Goal: Information Seeking & Learning: Understand process/instructions

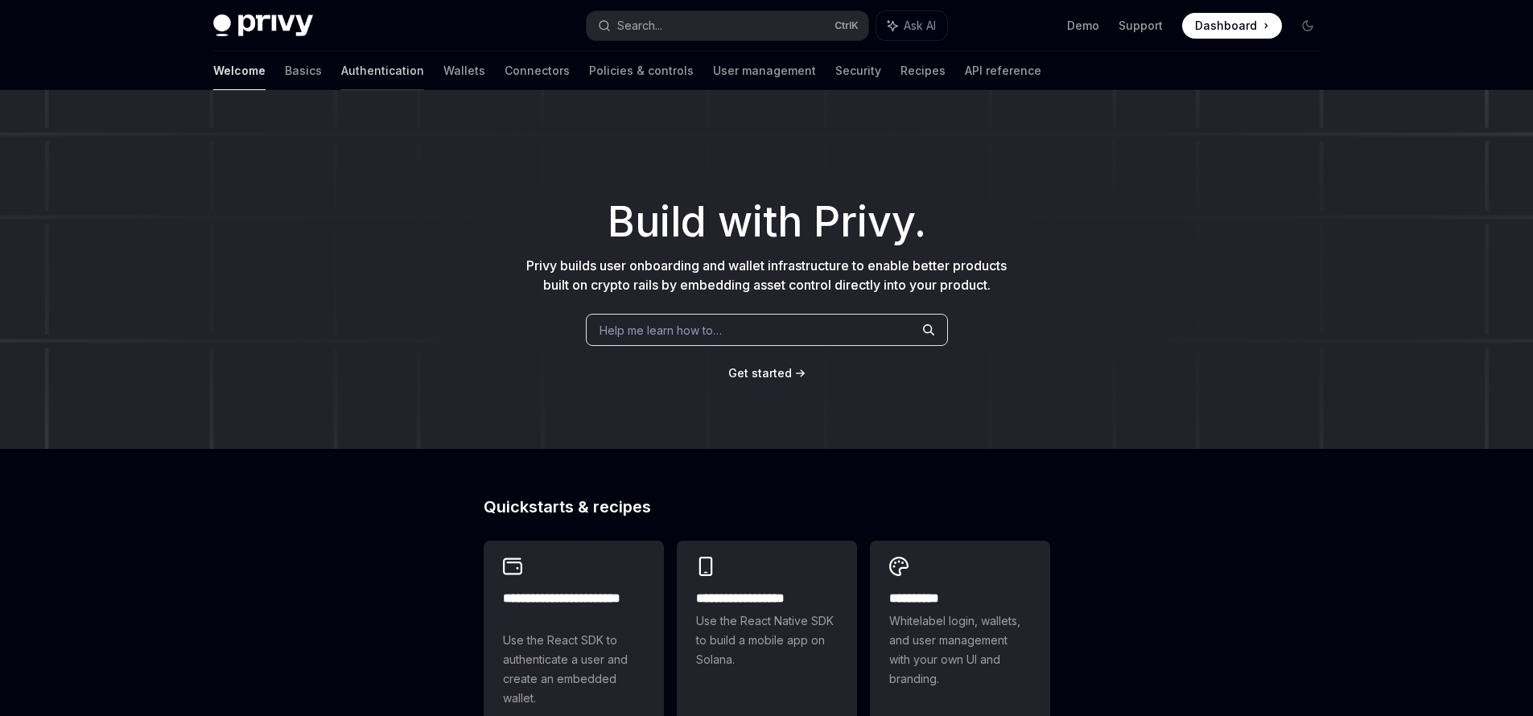
click at [341, 71] on link "Authentication" at bounding box center [382, 71] width 83 height 39
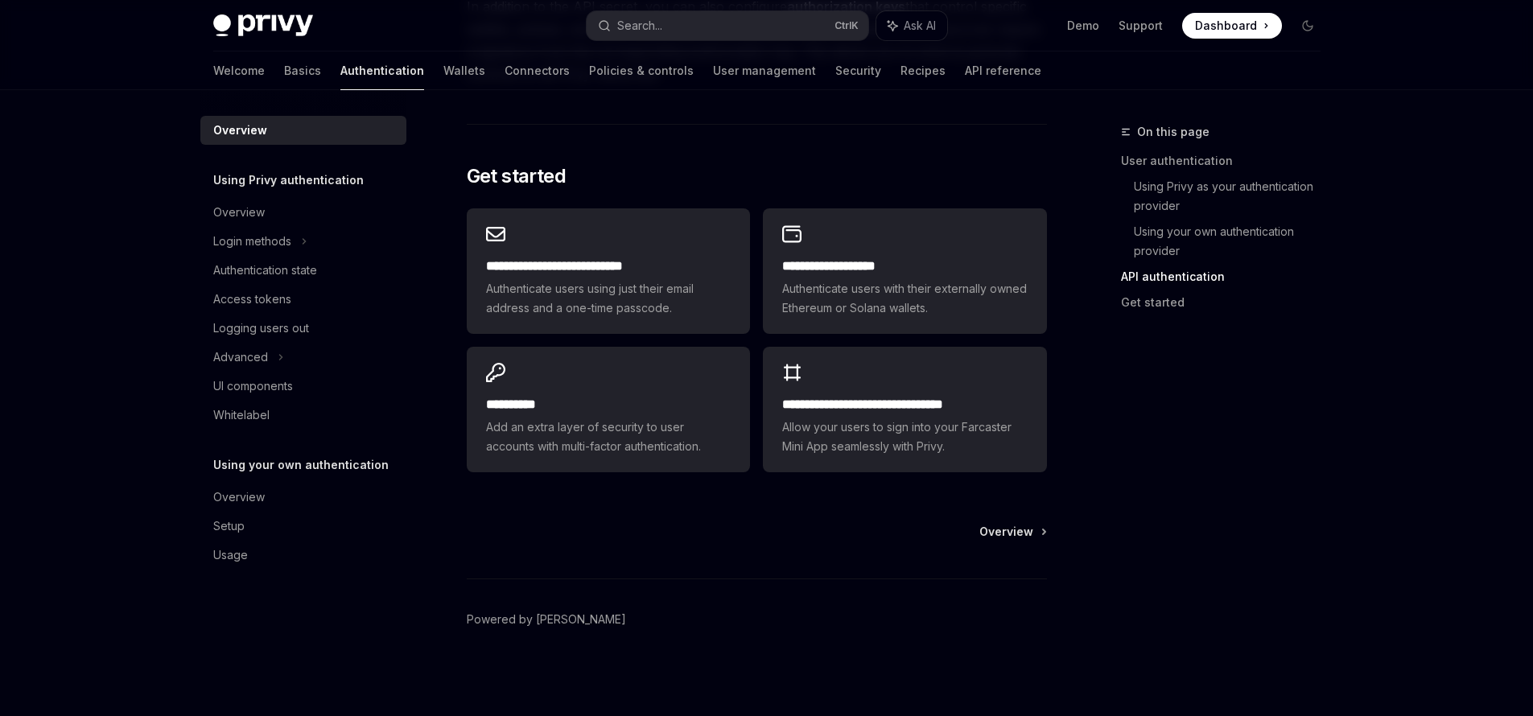
scroll to position [1304, 0]
click at [1012, 531] on span "Overview" at bounding box center [1006, 530] width 54 height 16
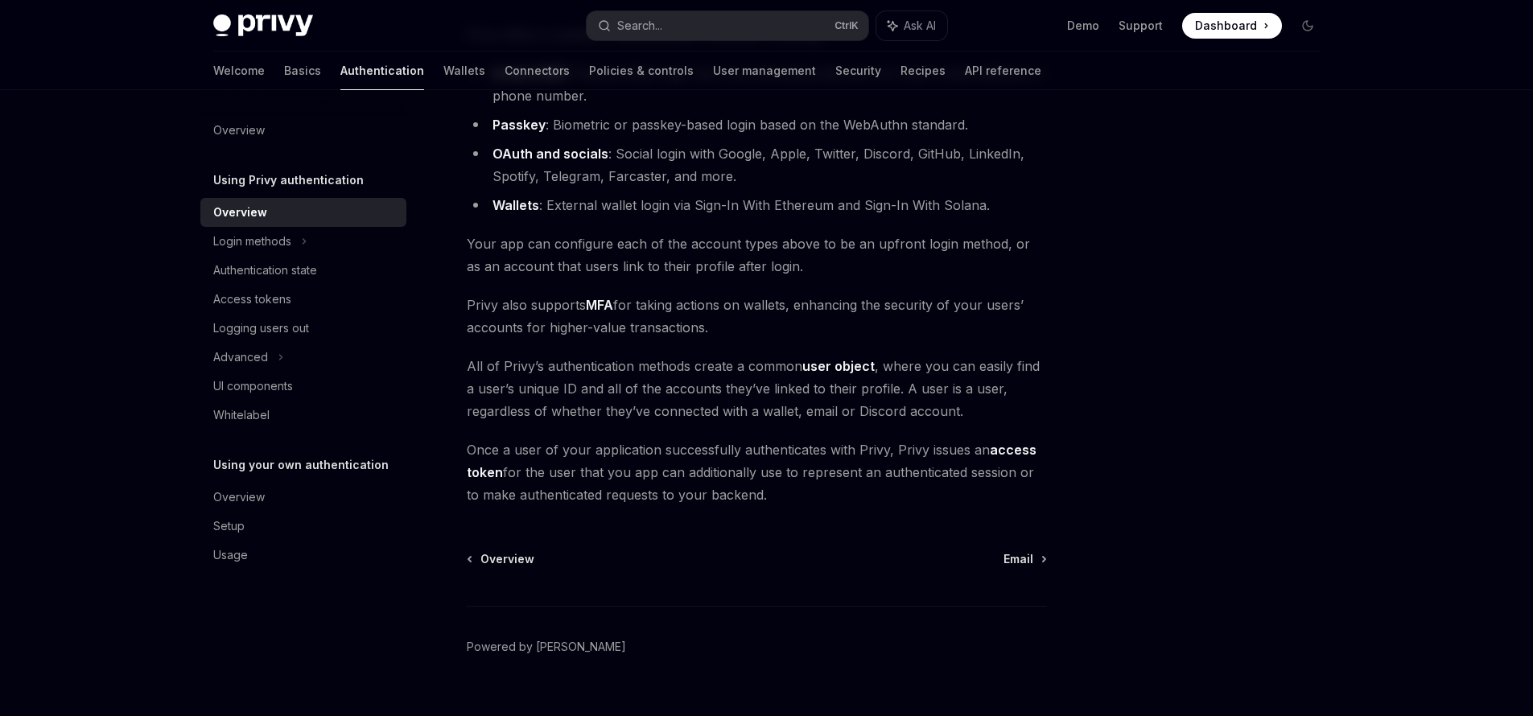
scroll to position [237, 0]
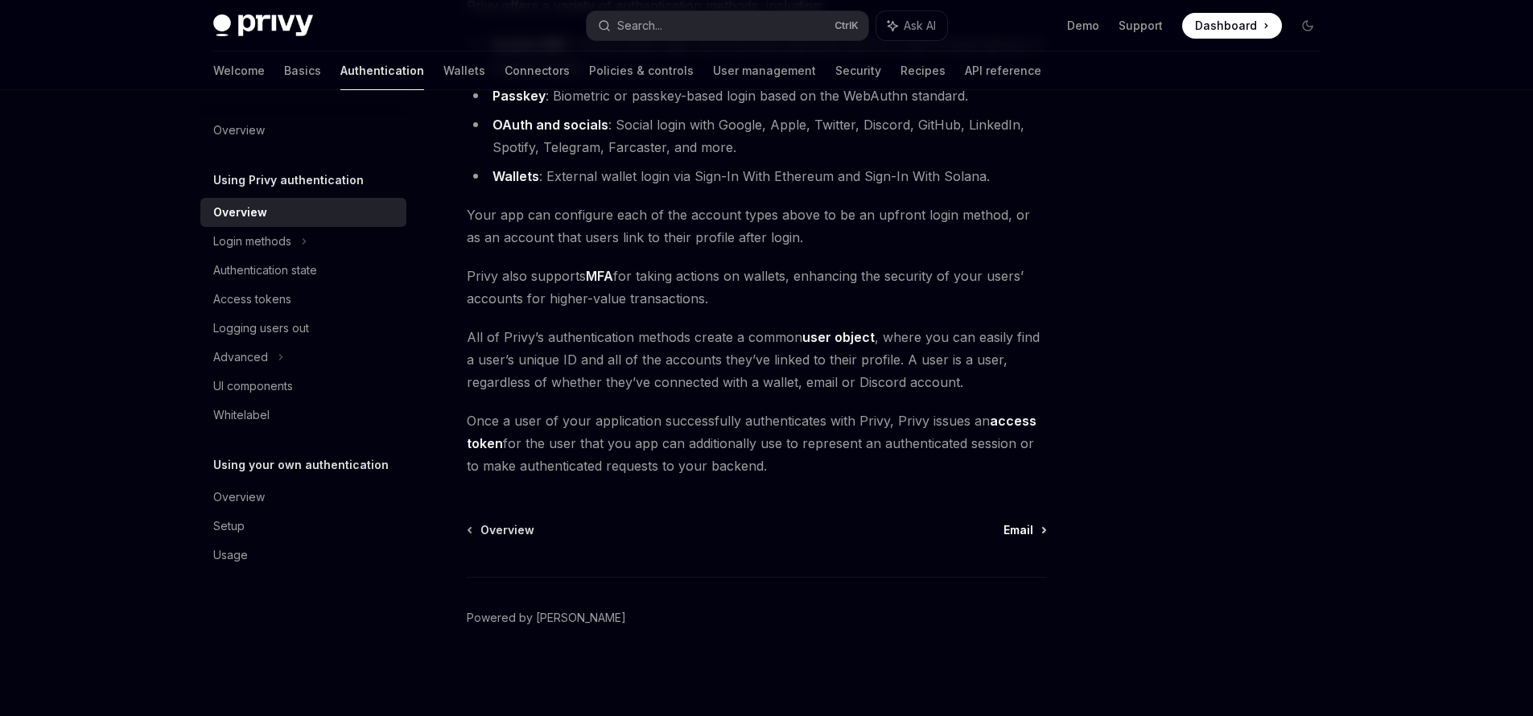
click at [1030, 533] on span "Email" at bounding box center [1019, 530] width 30 height 16
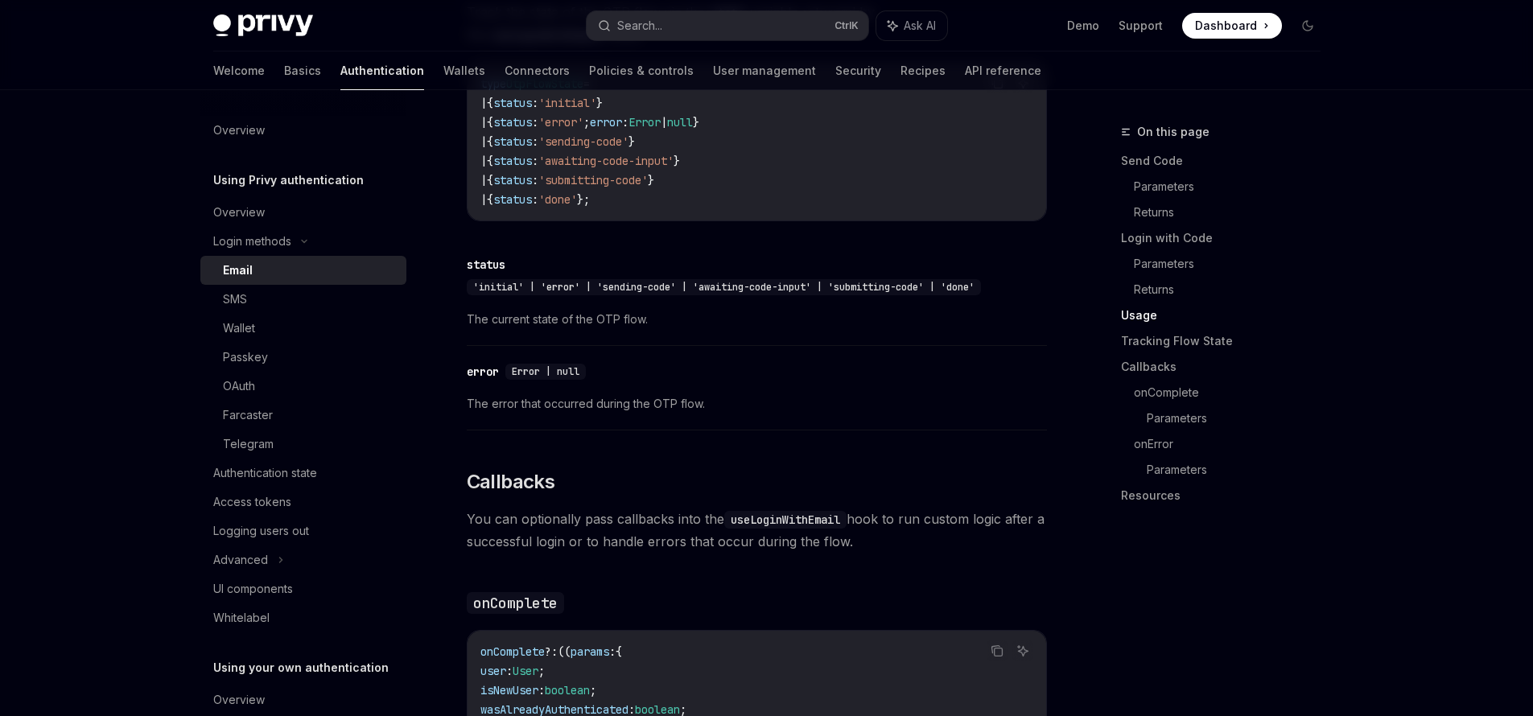
scroll to position [2125, 0]
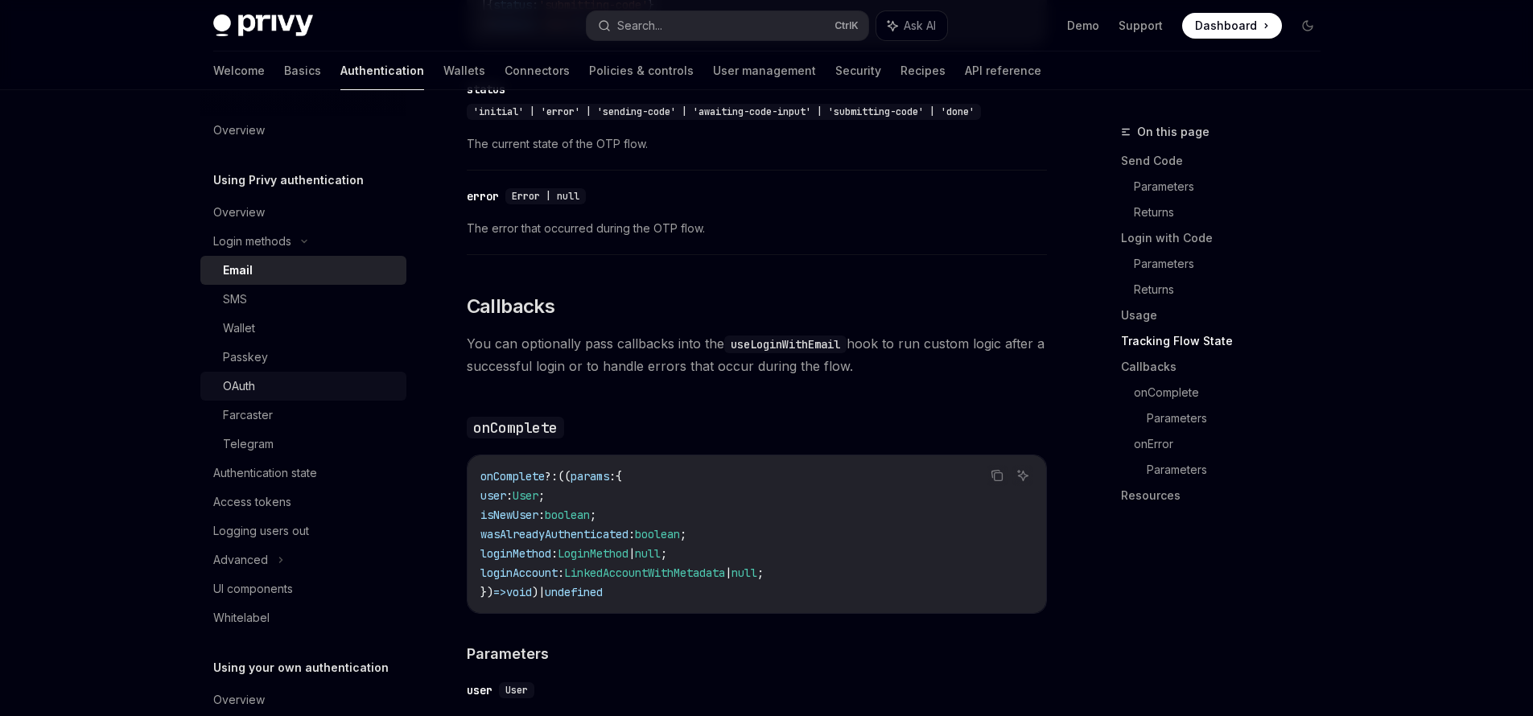
click at [291, 385] on div "OAuth" at bounding box center [310, 386] width 174 height 19
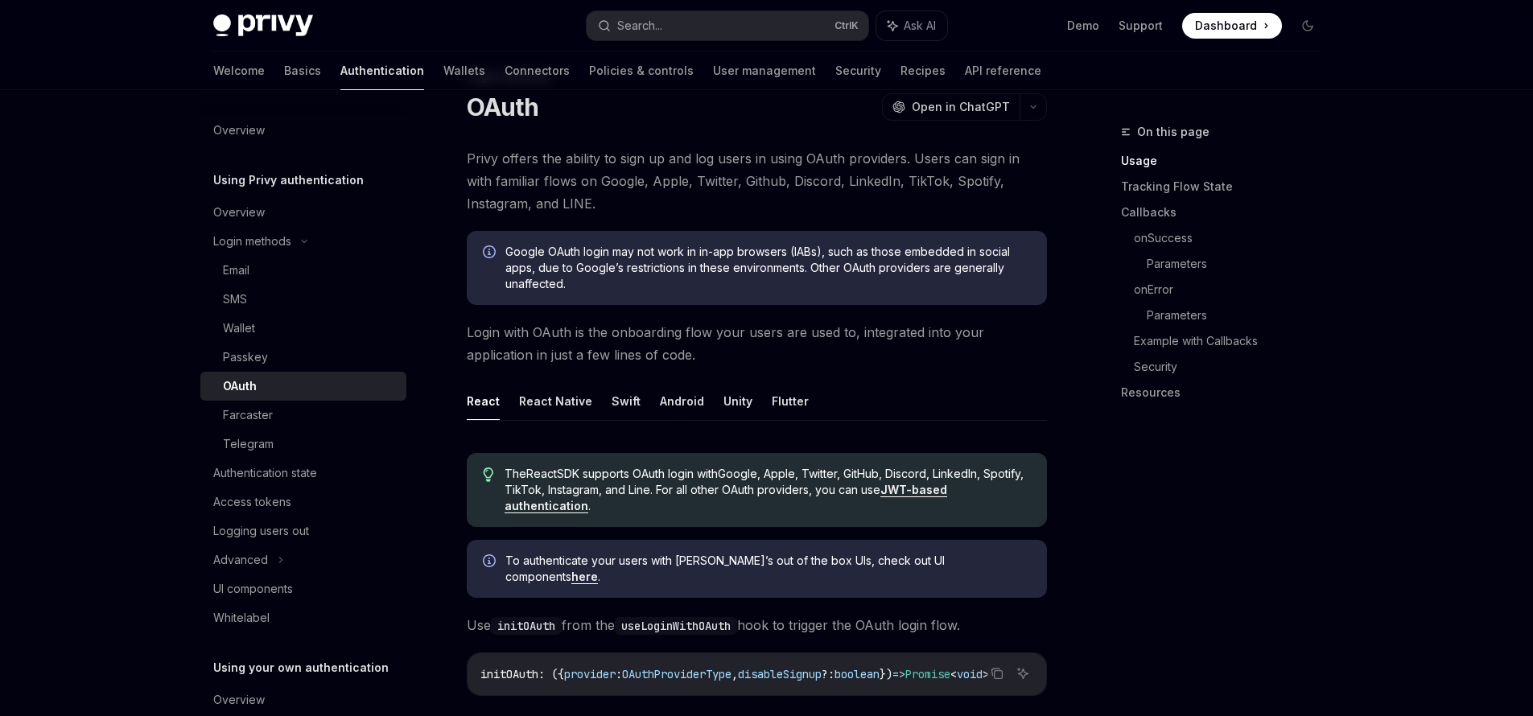
scroll to position [97, 0]
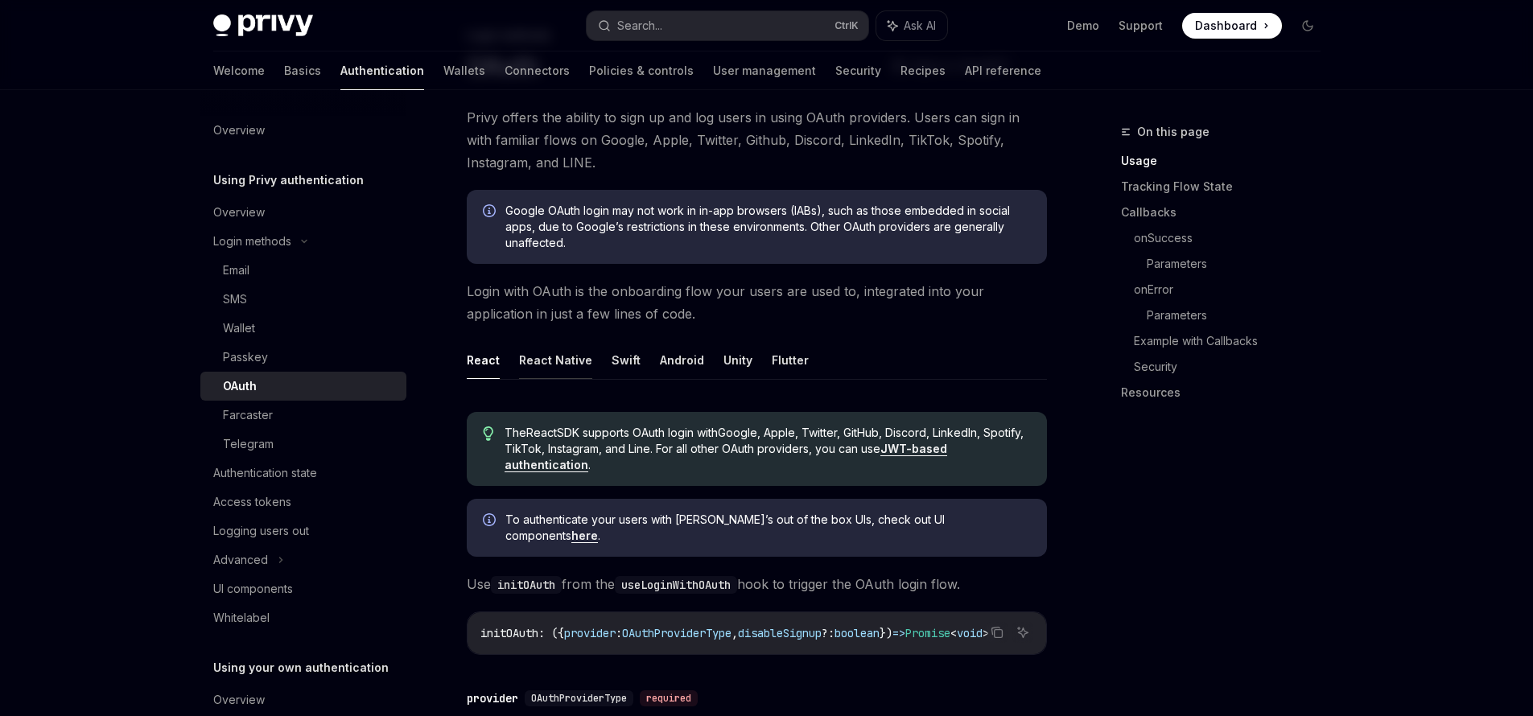
click at [547, 360] on button "React Native" at bounding box center [555, 360] width 73 height 38
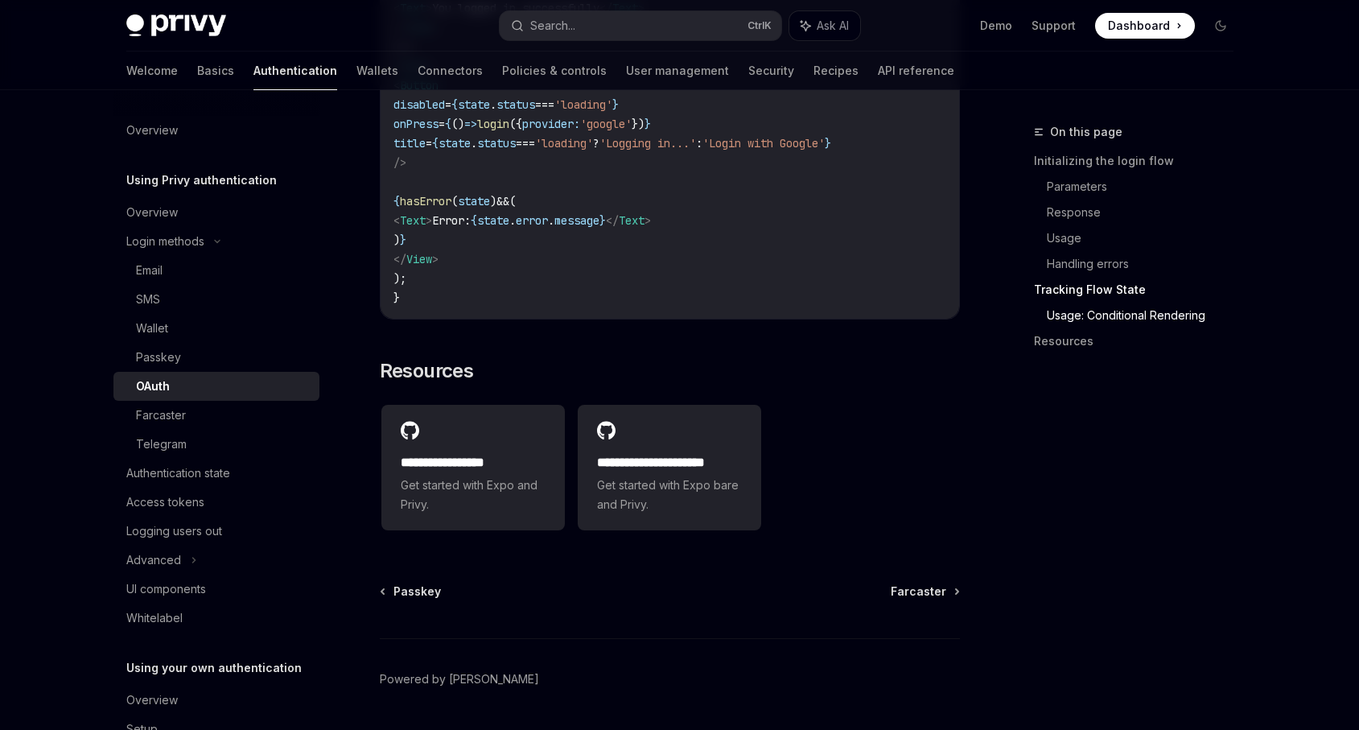
scroll to position [3276, 0]
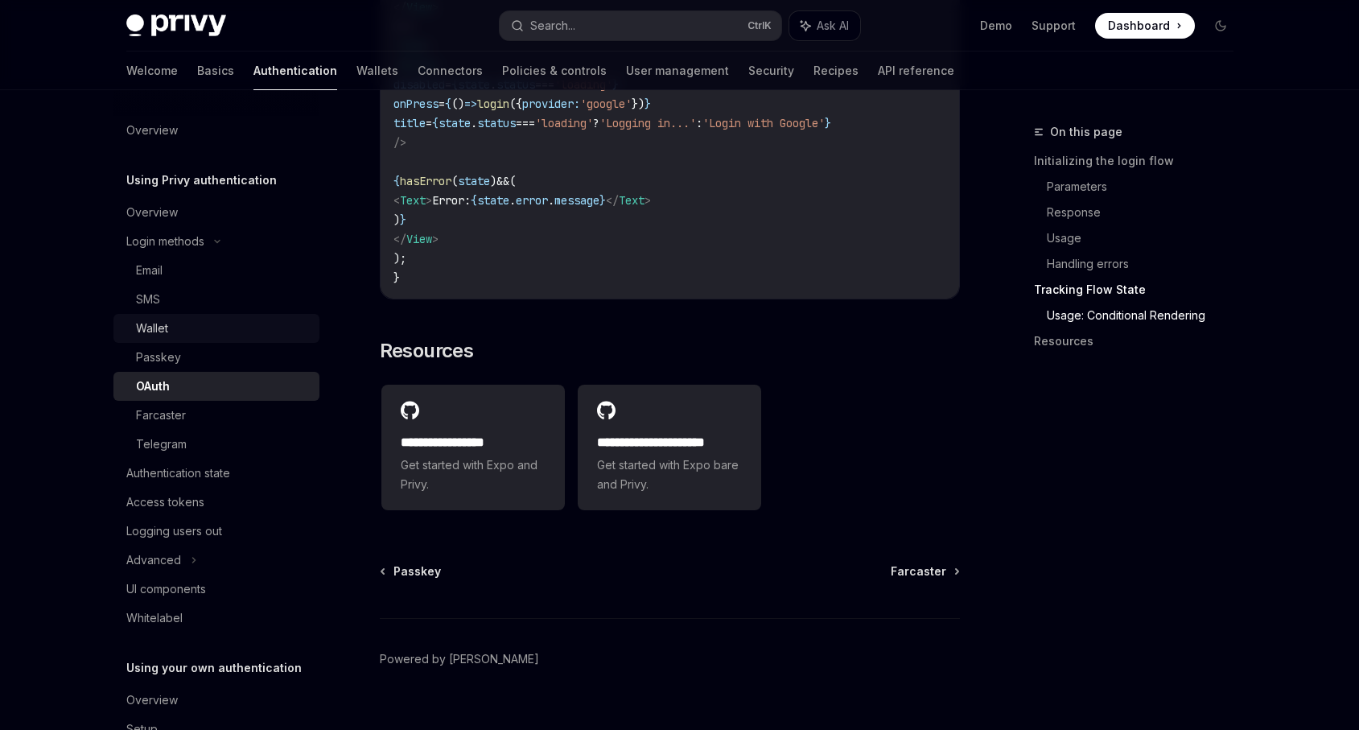
click at [183, 324] on div "Wallet" at bounding box center [223, 328] width 174 height 19
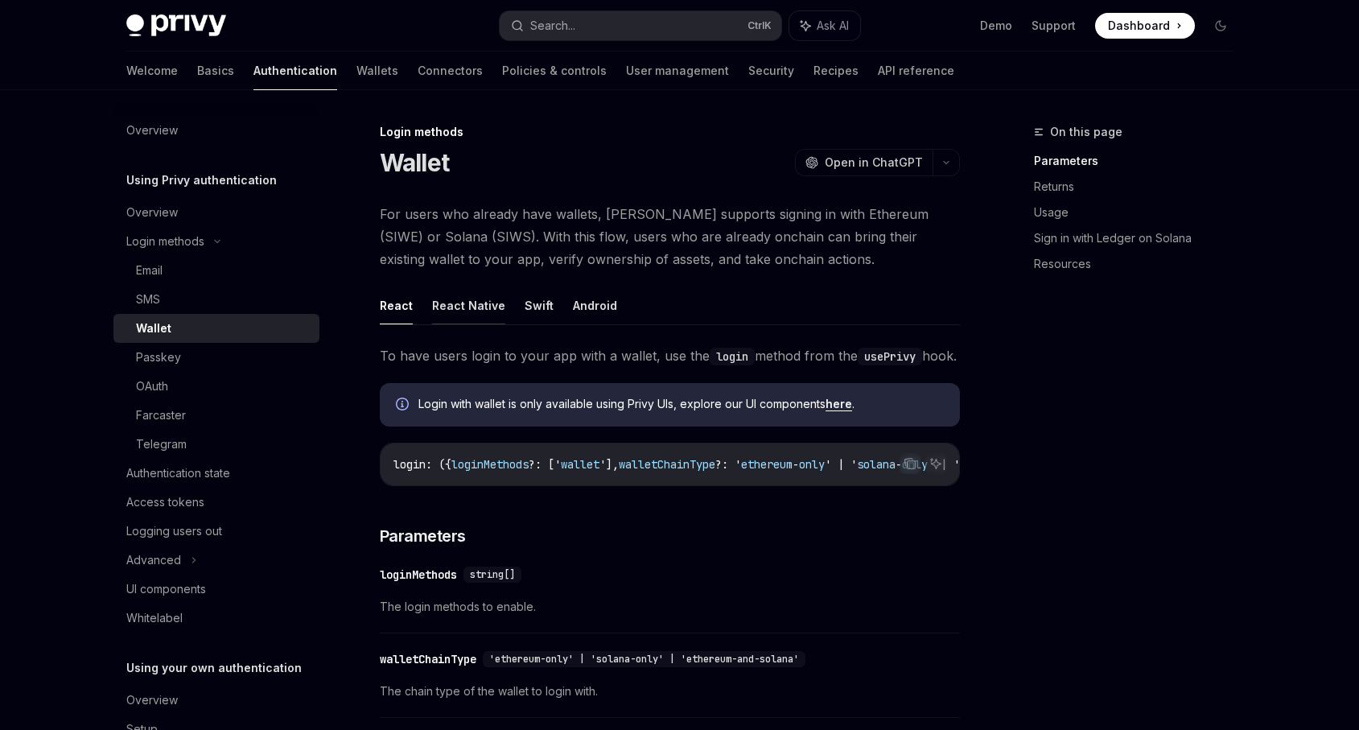
click at [451, 300] on button "React Native" at bounding box center [468, 306] width 73 height 38
type textarea "*"
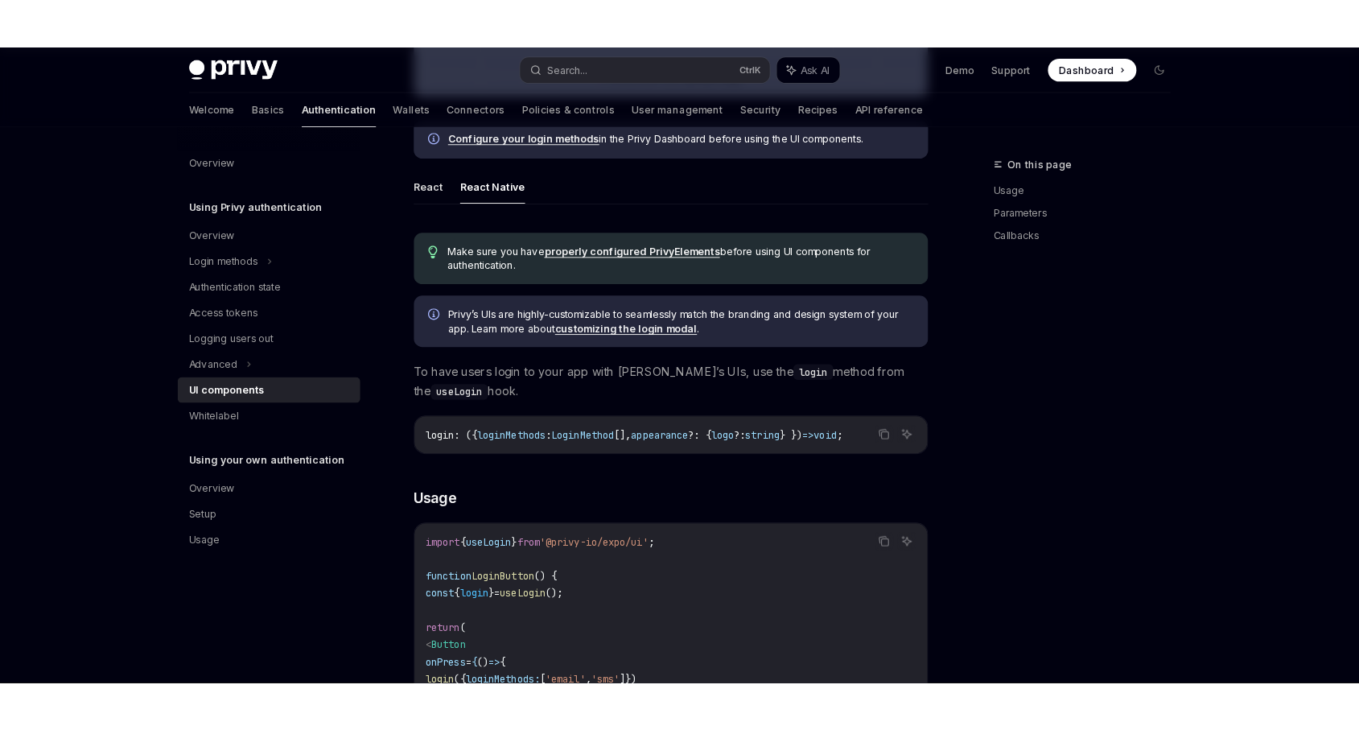
scroll to position [786, 0]
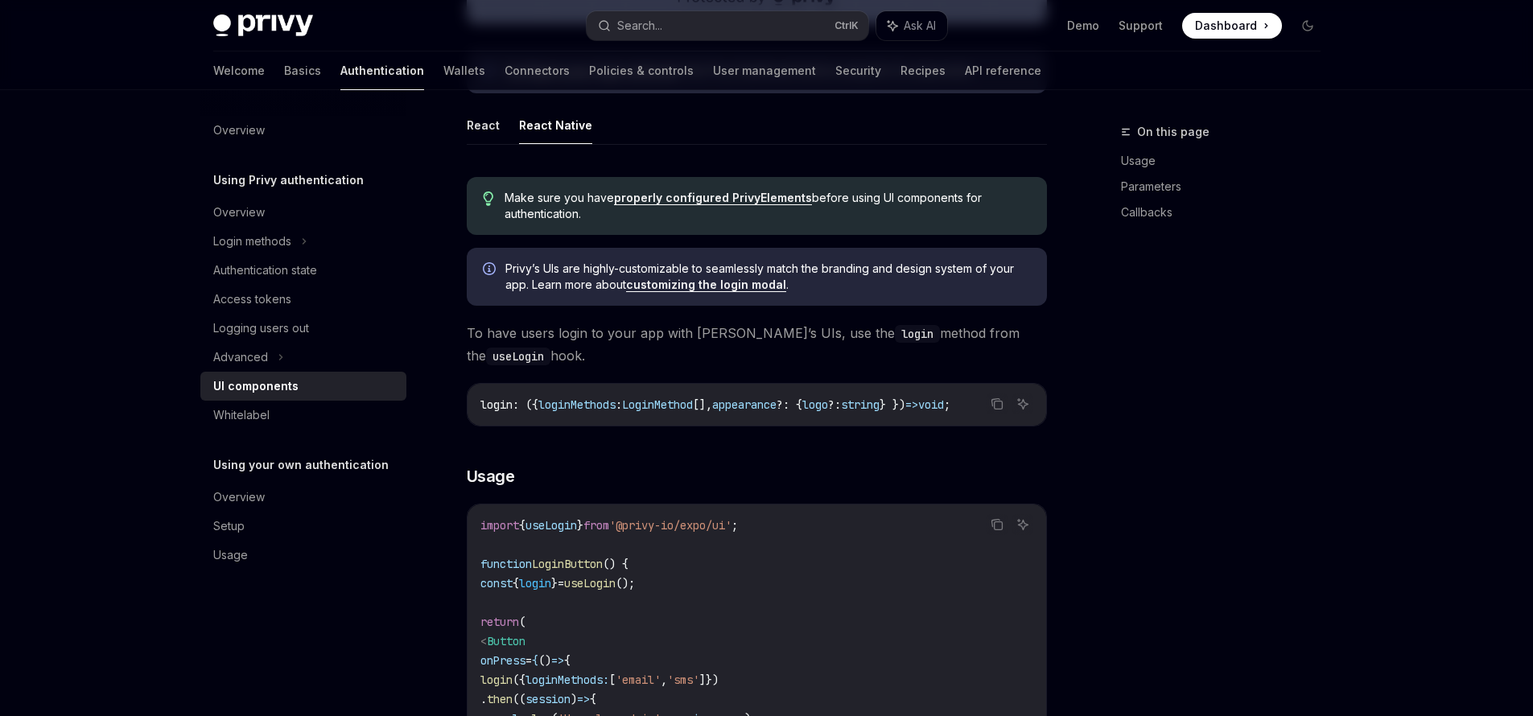
type textarea "*"
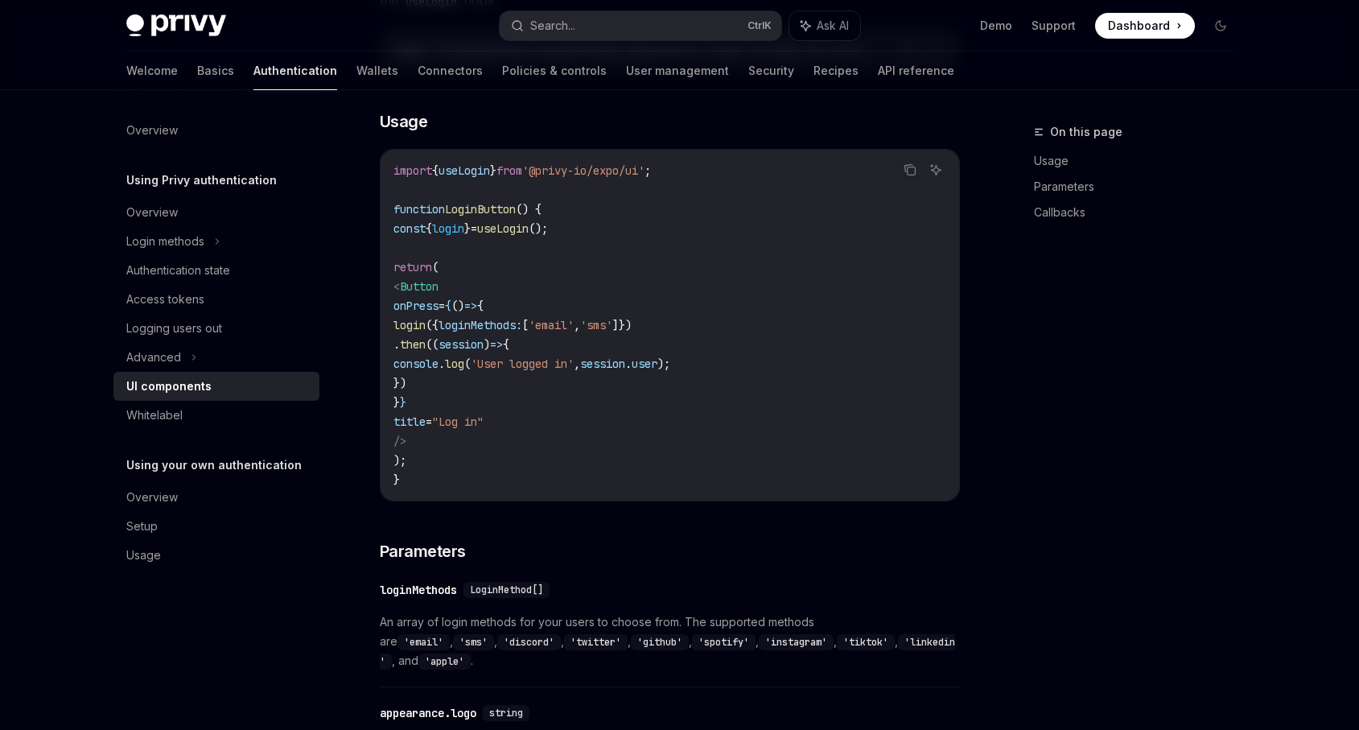
scroll to position [1101, 0]
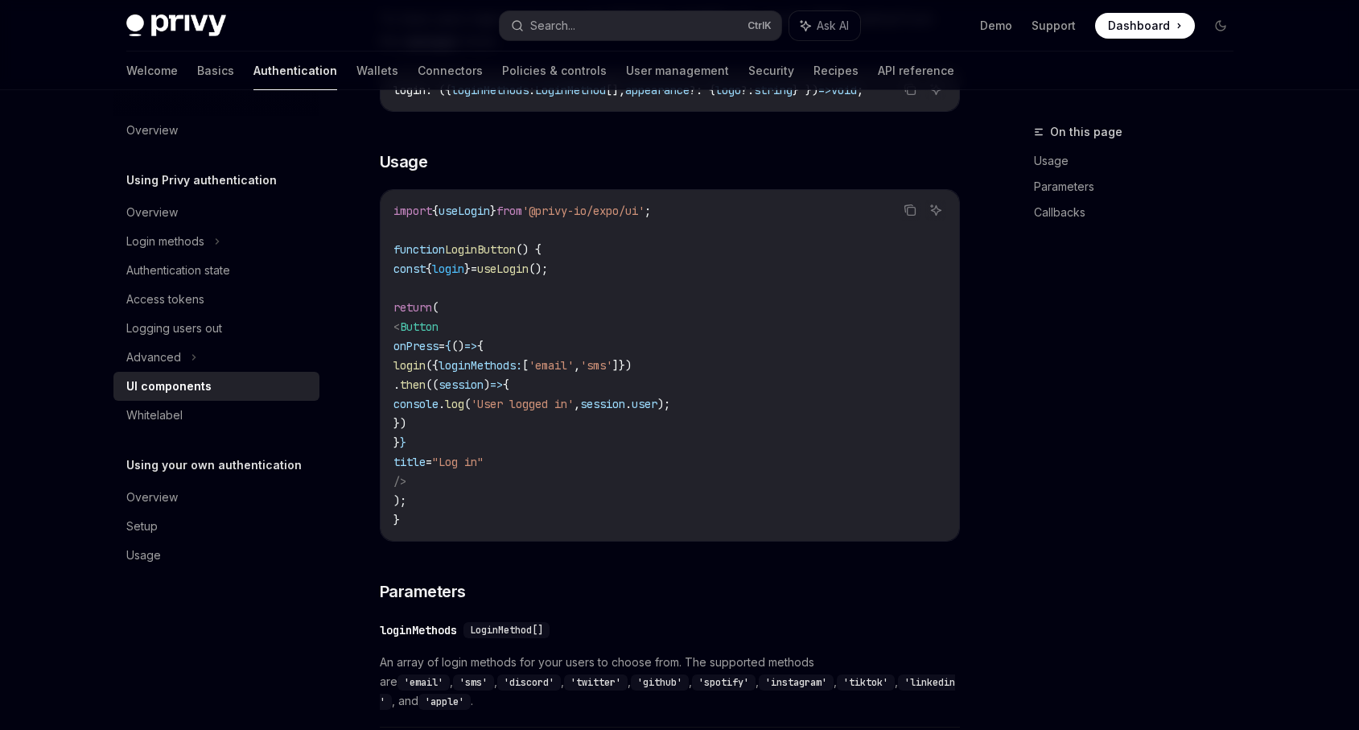
drag, startPoint x: 468, startPoint y: 486, endPoint x: 383, endPoint y: 334, distance: 174.4
click at [383, 334] on div "import { useLogin } from '@privy-io/expo/ui' ; function LoginButton () { const …" at bounding box center [670, 365] width 579 height 351
copy code "< Button onPress = { () => { login ({ loginMethods: [ 'email' , 'sms' ]}) . the…"
drag, startPoint x: 624, startPoint y: 543, endPoint x: 584, endPoint y: 510, distance: 51.4
click at [624, 541] on div "import { useLogin } from '@privy-io/expo/ui' ; function LoginButton () { const …" at bounding box center [670, 365] width 579 height 351
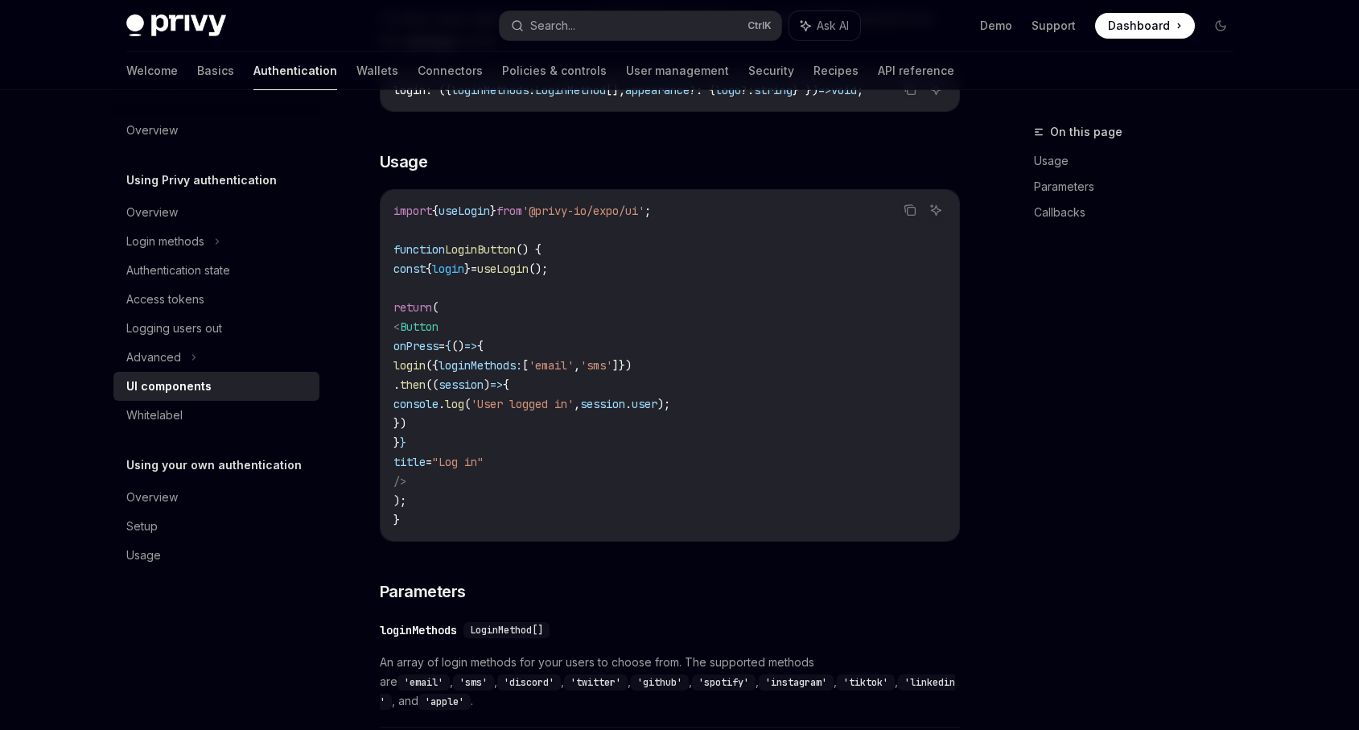
drag, startPoint x: 473, startPoint y: 485, endPoint x: 387, endPoint y: 341, distance: 167.8
click at [387, 341] on div "import { useLogin } from '@privy-io/expo/ui' ; function LoginButton () { const …" at bounding box center [670, 365] width 579 height 351
copy code "< Button onPress = { () => { login ({ loginMethods: [ 'email' , 'sms' ]}) . the…"
click at [991, 388] on div "On this page Usage Parameters Callbacks Using Privy authentication UI component…" at bounding box center [679, 97] width 1133 height 2217
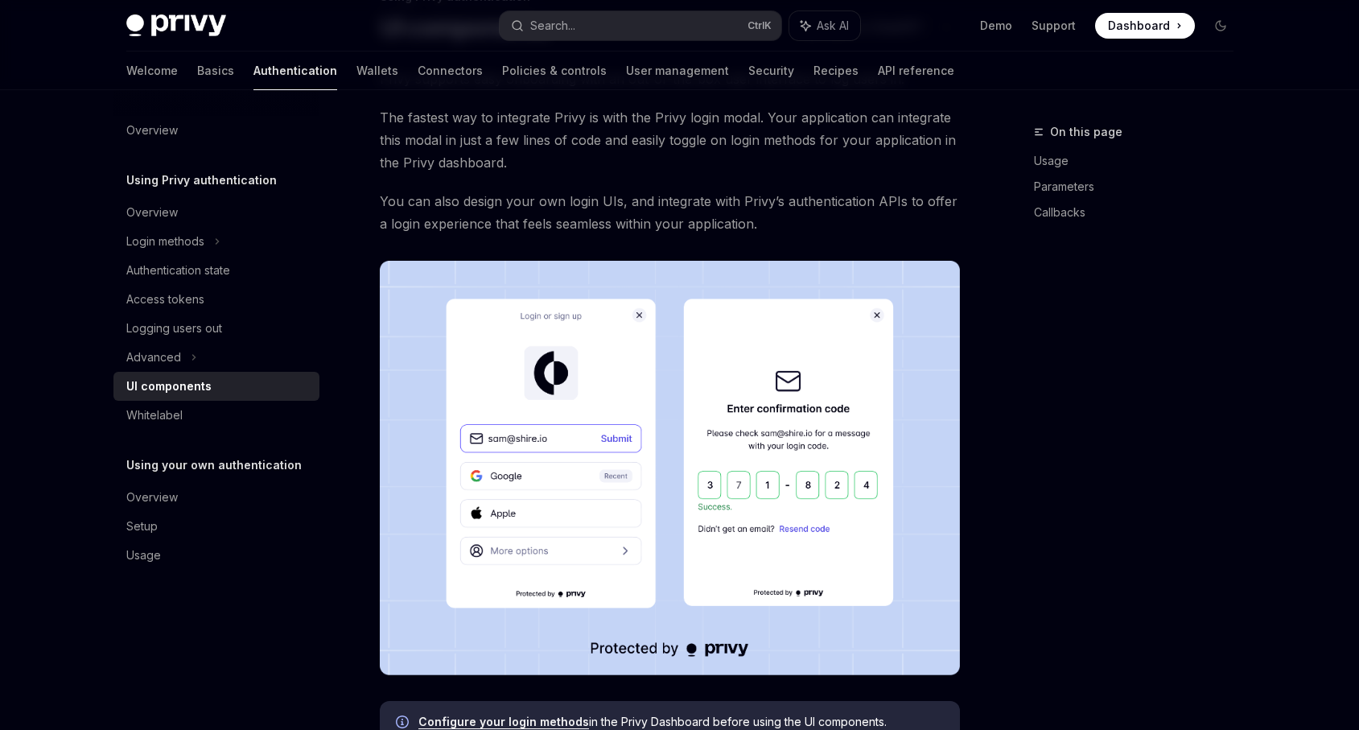
scroll to position [0, 0]
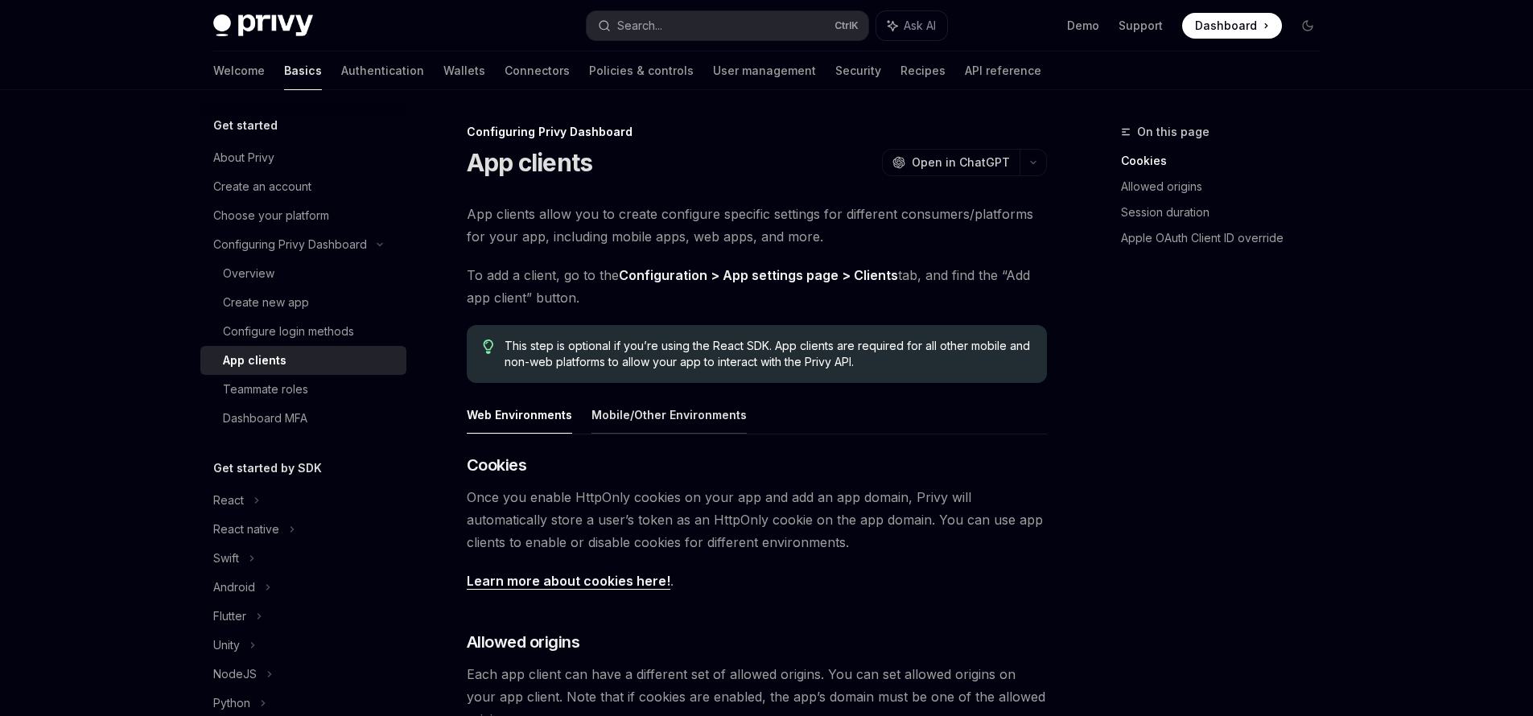
click at [684, 420] on button "Mobile/Other Environments" at bounding box center [669, 415] width 155 height 38
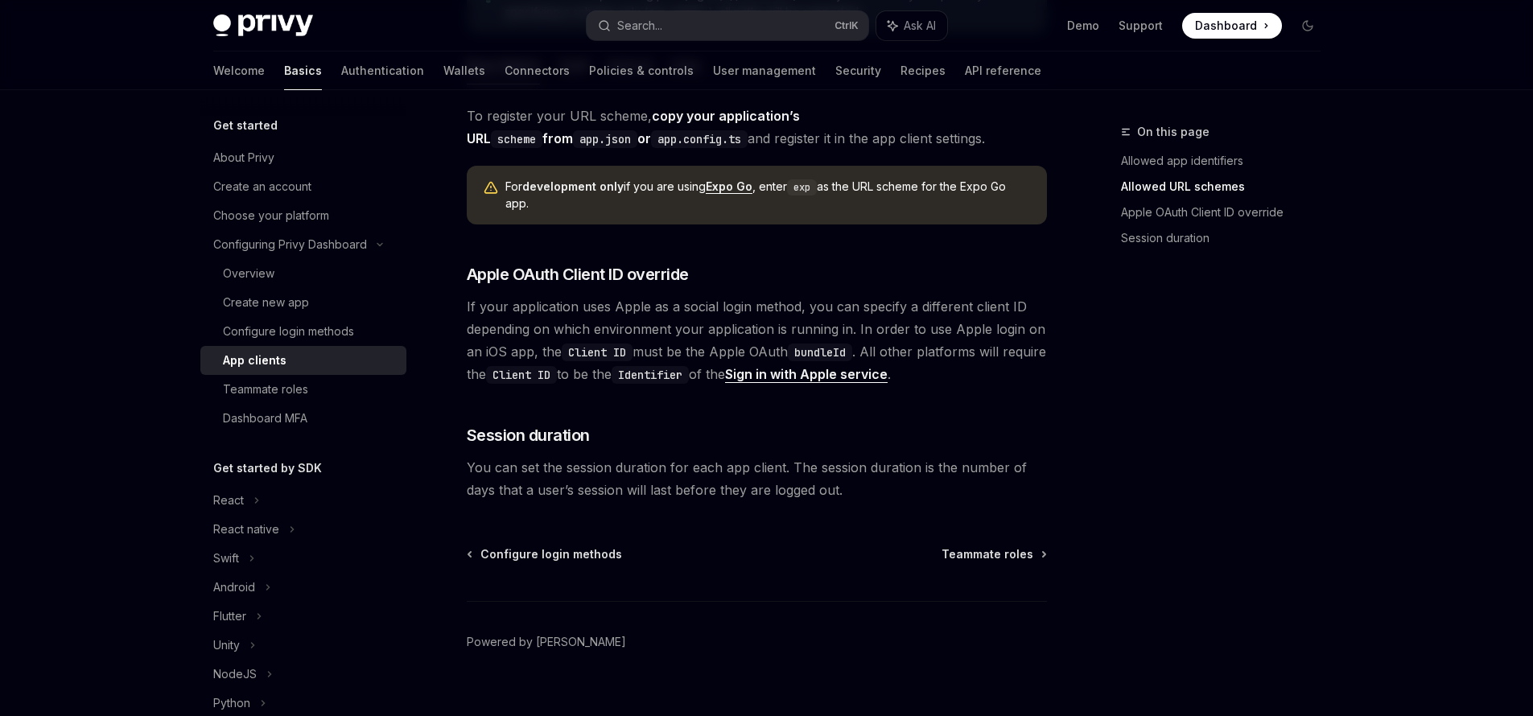
scroll to position [1194, 0]
type textarea "*"
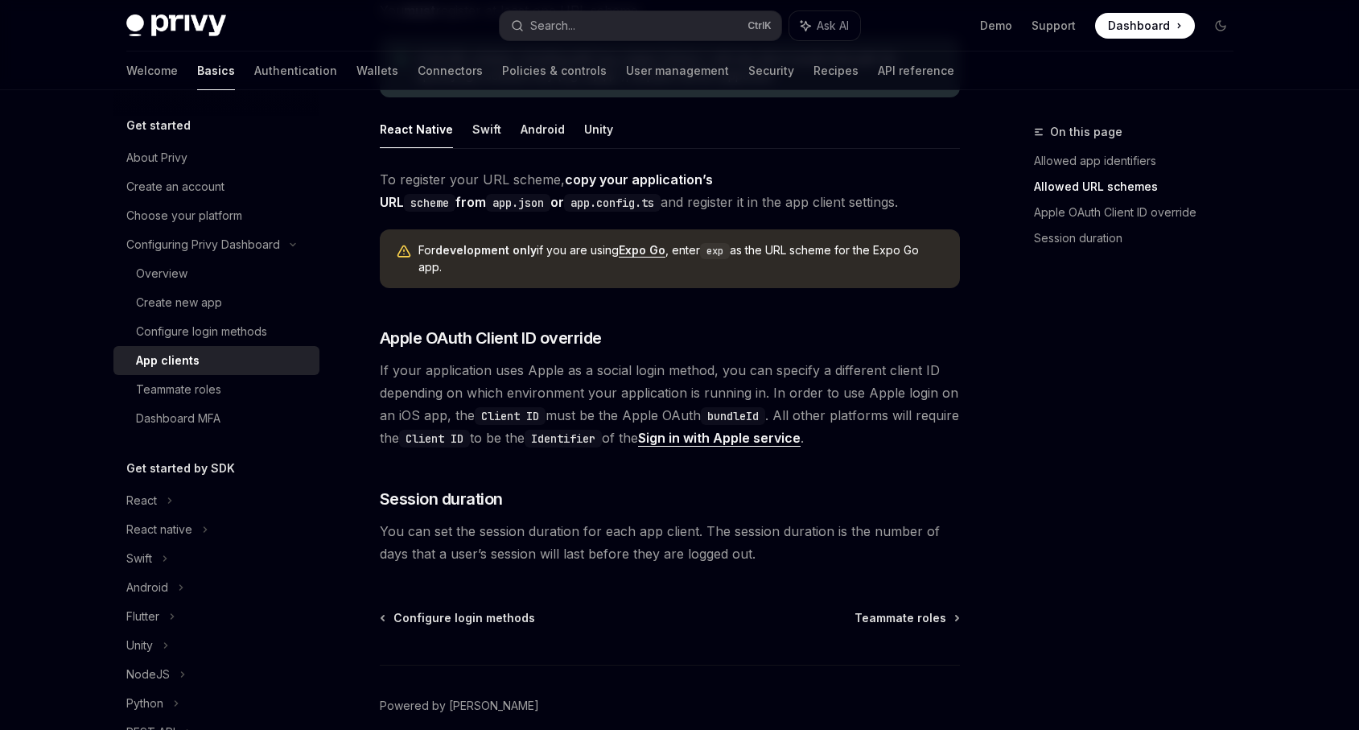
scroll to position [1159, 0]
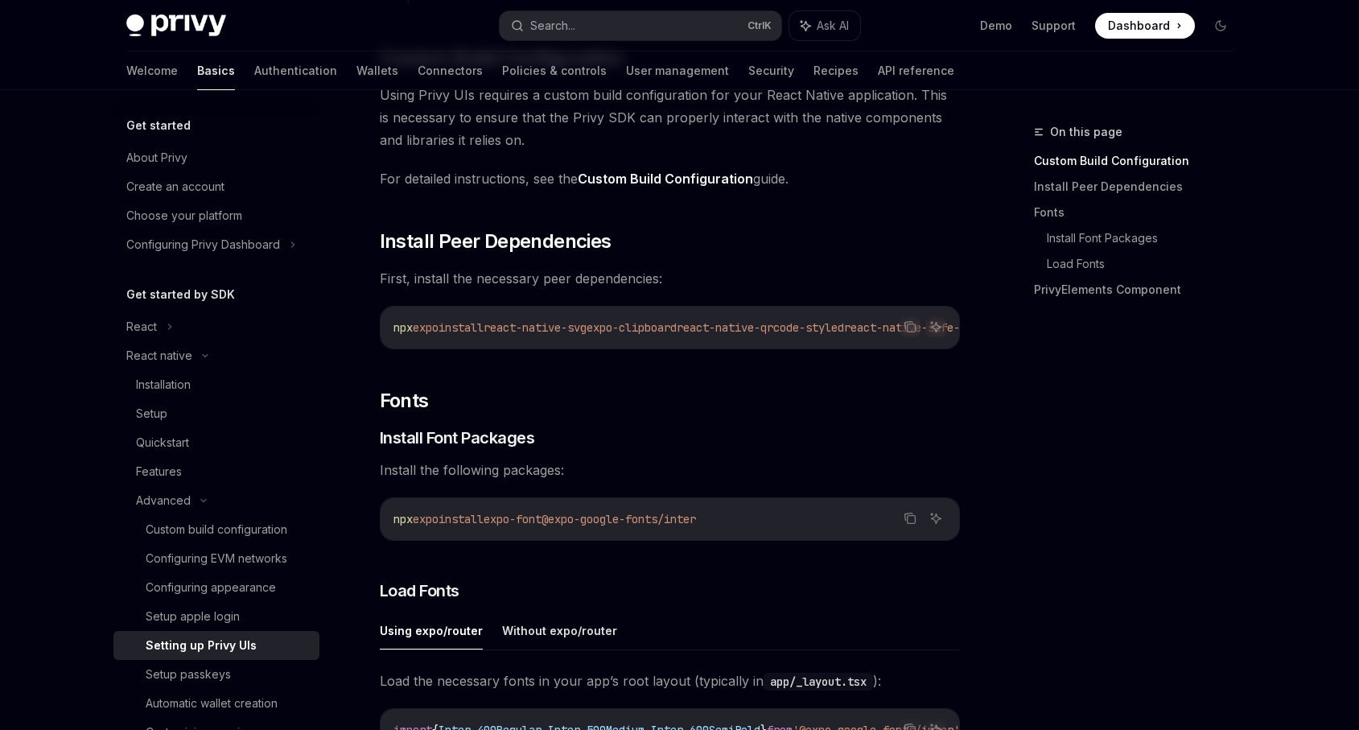
scroll to position [290, 0]
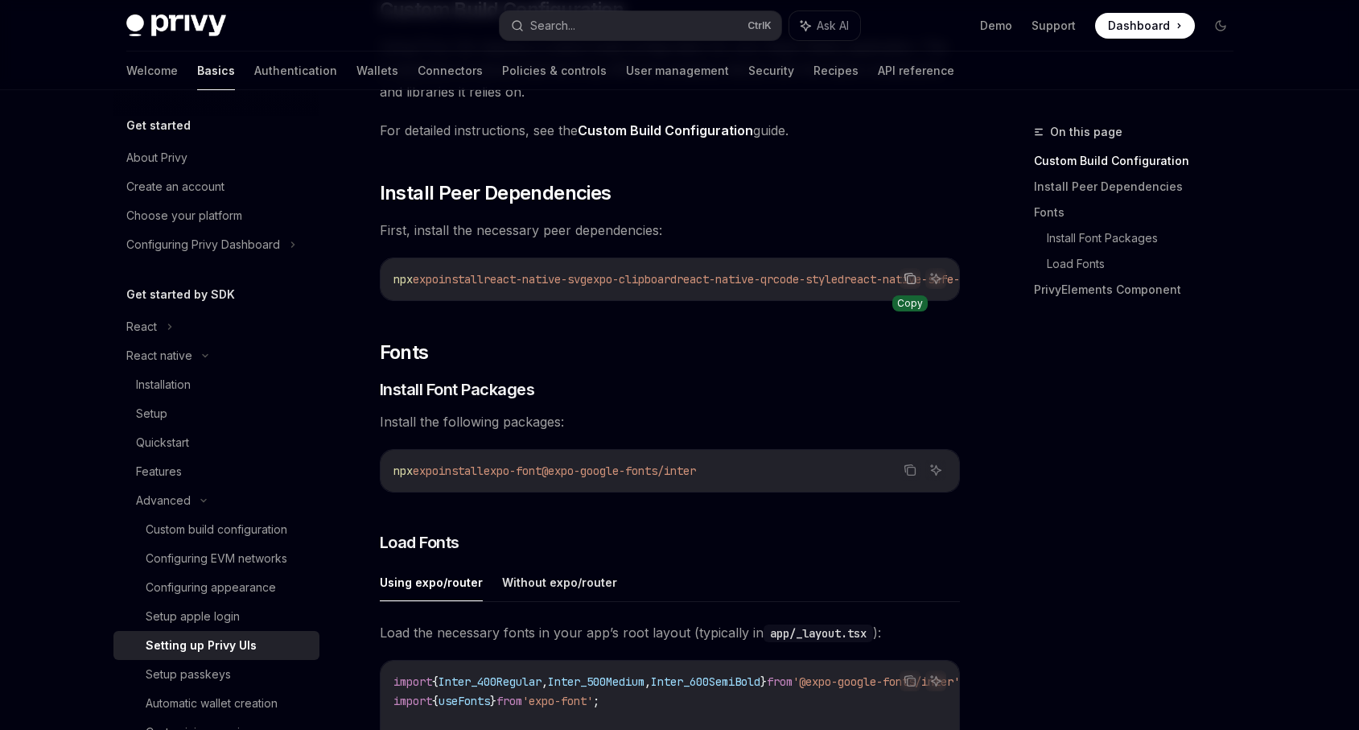
click at [907, 275] on icon "Copy the contents from the code block" at bounding box center [910, 278] width 13 height 13
click at [912, 279] on icon "Copy the contents from the code block" at bounding box center [910, 278] width 13 height 13
click at [906, 476] on icon "Copy the contents from the code block" at bounding box center [910, 470] width 13 height 13
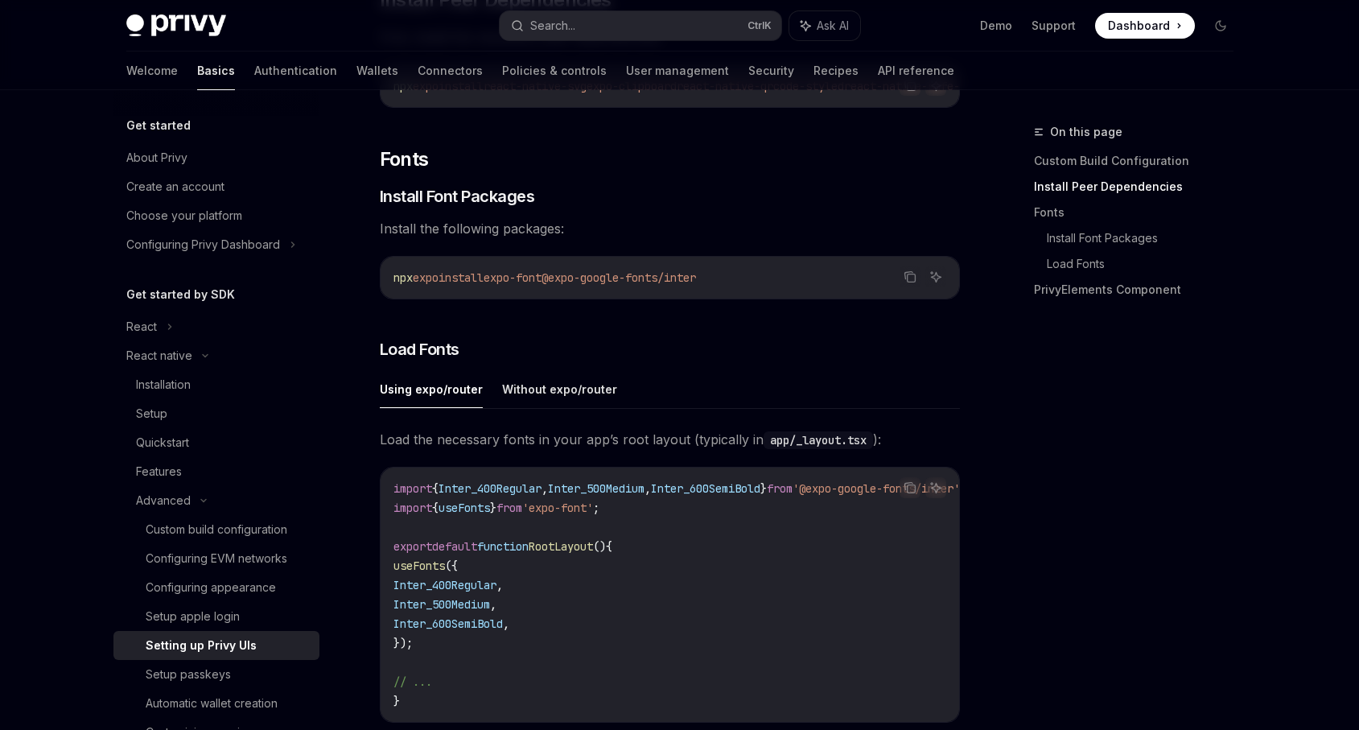
scroll to position [579, 0]
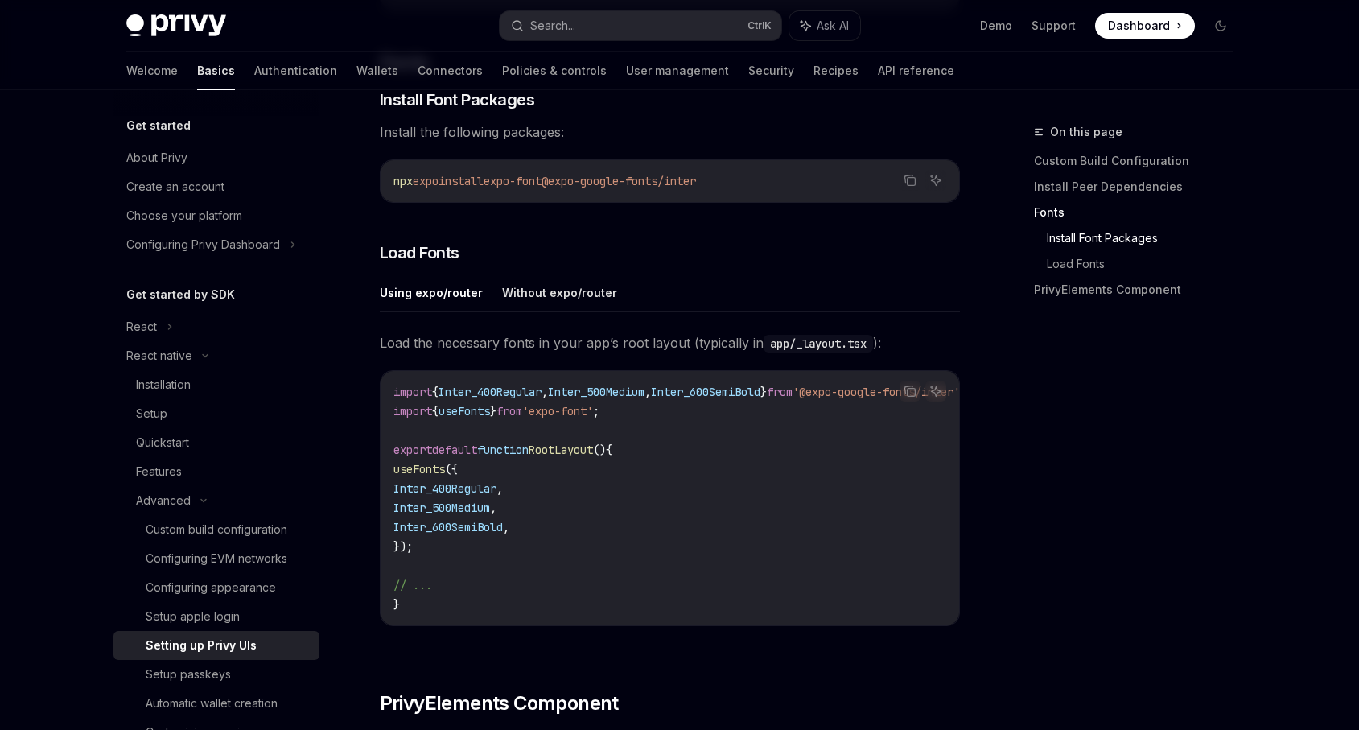
drag, startPoint x: 357, startPoint y: 501, endPoint x: 348, endPoint y: 477, distance: 26.0
click at [348, 477] on div "Advanced Setting up Privy UIs OpenAI Open in ChatGPT OpenAI Open in ChatGPT Bef…" at bounding box center [519, 424] width 888 height 1763
copy code "useFonts ({ Inter_400Regular , Inter_500Medium , Inter_600SemiBold , });"
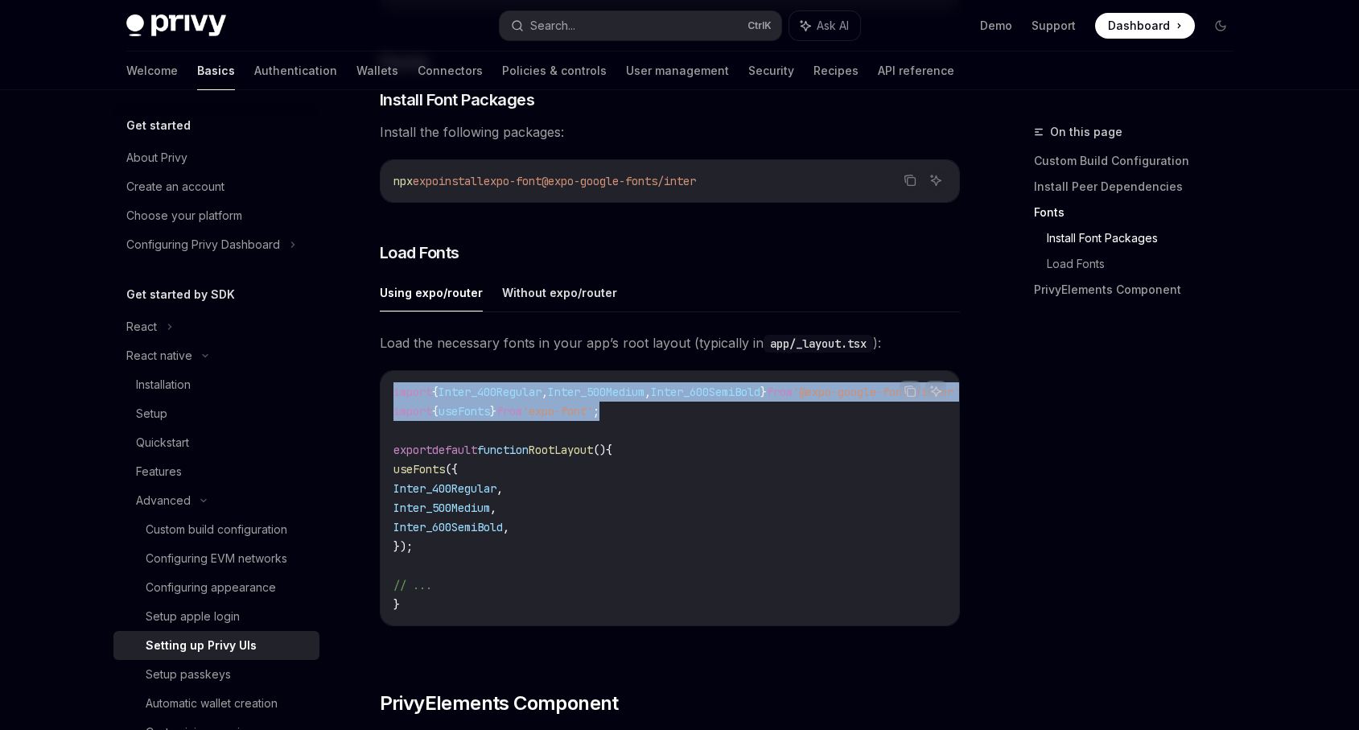
drag, startPoint x: 409, startPoint y: 421, endPoint x: 384, endPoint y: 391, distance: 38.8
click at [384, 391] on div "import { Inter_400Regular , Inter_500Medium , Inter_600SemiBold } from '@expo-g…" at bounding box center [670, 498] width 579 height 254
copy code "import { Inter_400Regular , Inter_500Medium , Inter_600SemiBold } from '@expo-g…"
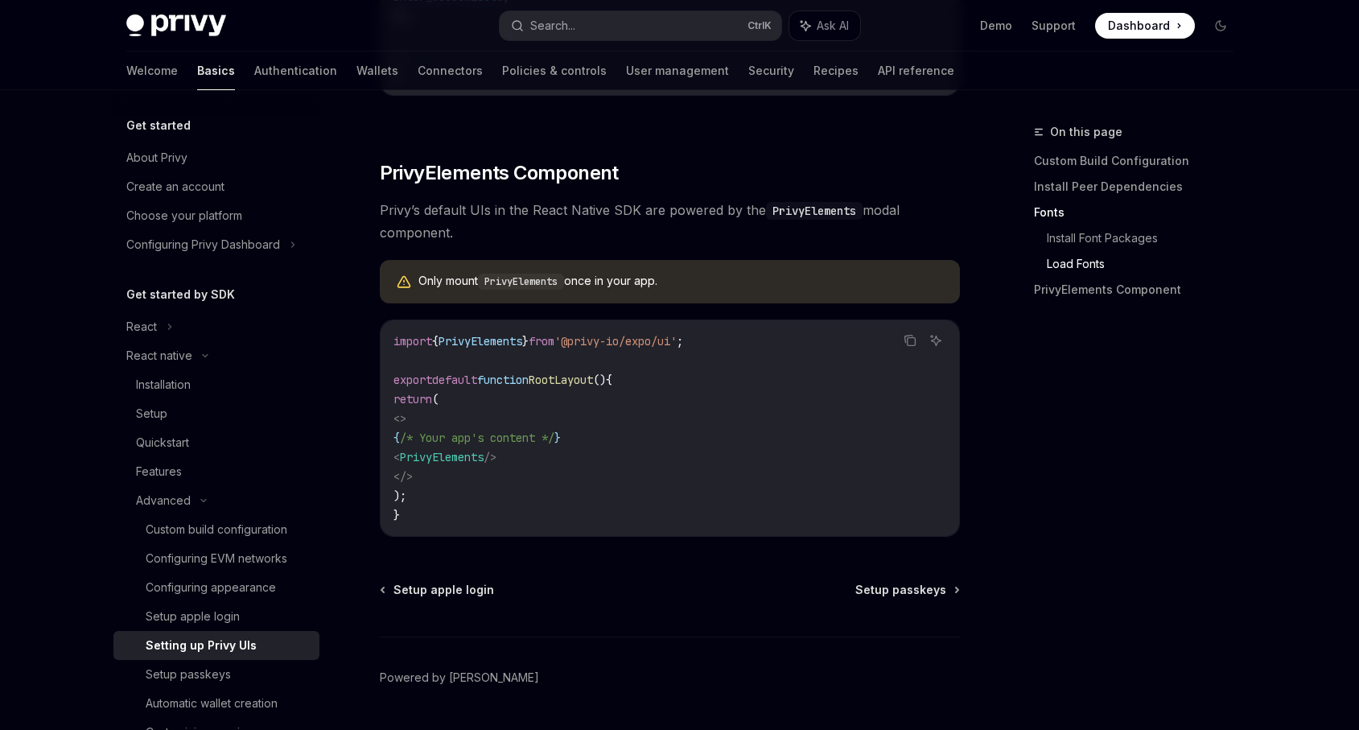
scroll to position [1159, 0]
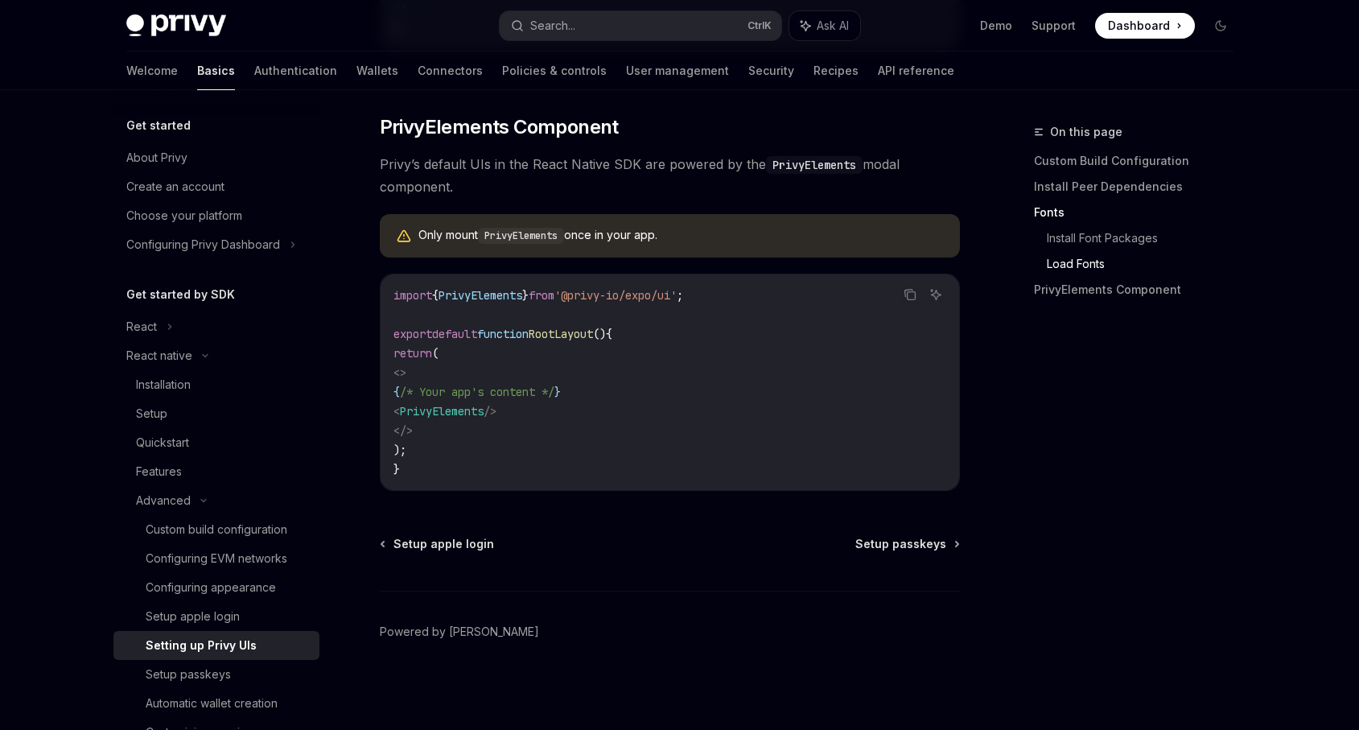
click at [521, 303] on span "PrivyElements" at bounding box center [481, 295] width 84 height 14
click at [520, 303] on span "PrivyElements" at bounding box center [481, 295] width 84 height 14
copy code "import { PrivyElements } from '@privy-io/expo/ui' ;"
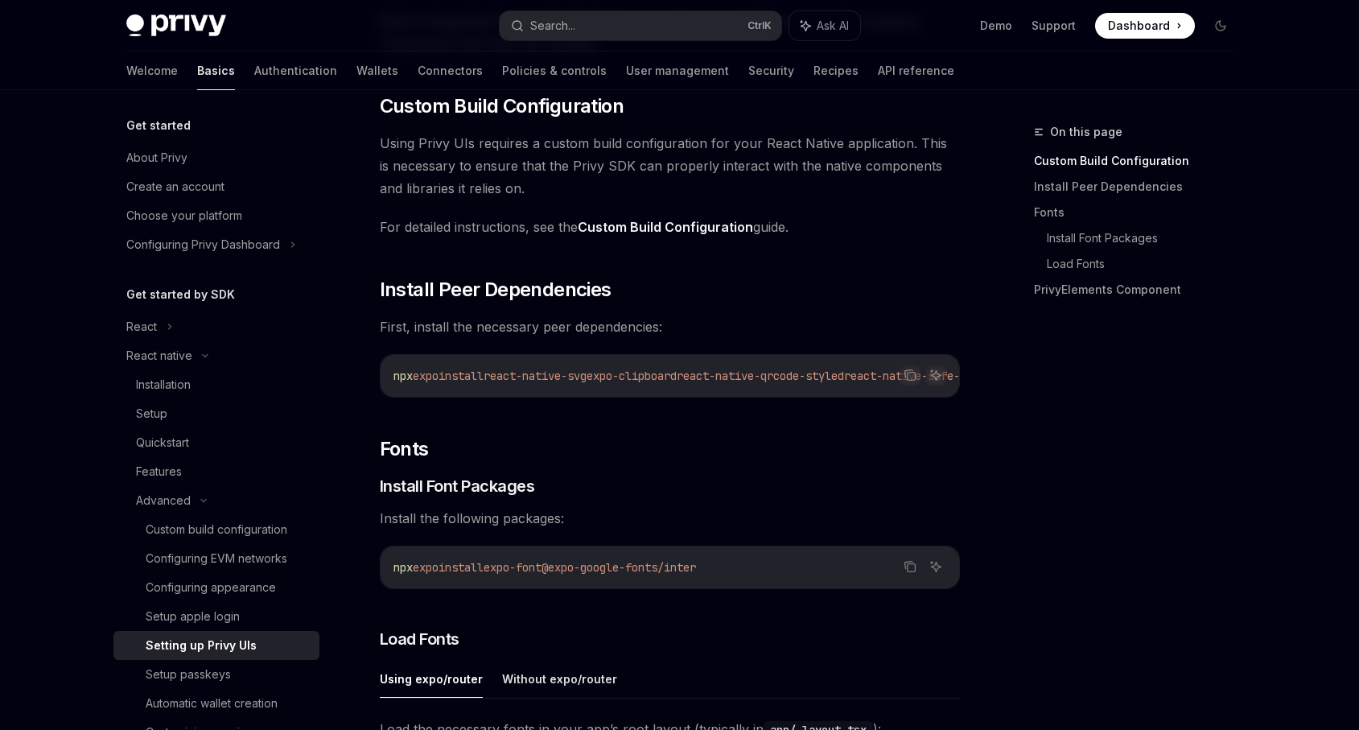
scroll to position [0, 0]
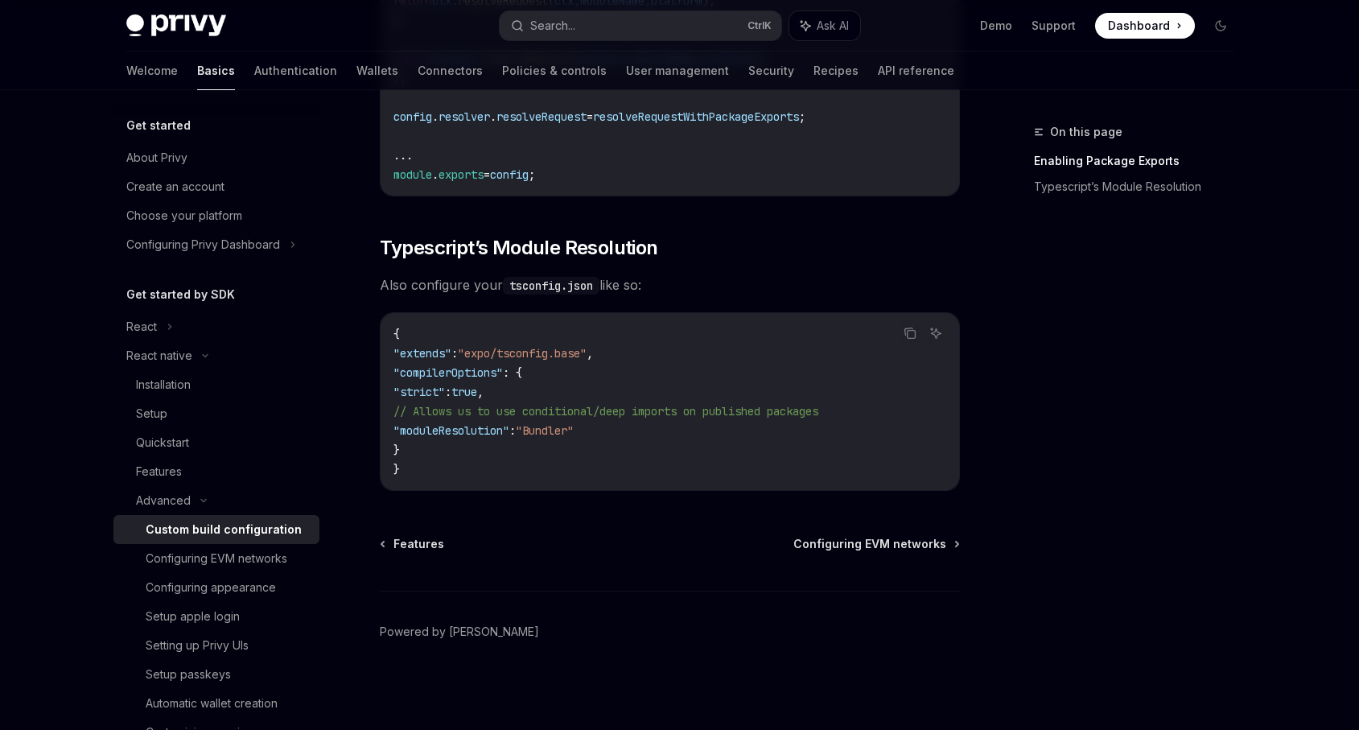
scroll to position [1429, 0]
